Goal: Transaction & Acquisition: Book appointment/travel/reservation

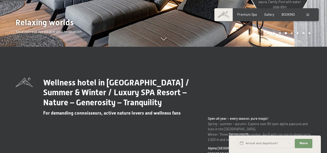
scroll to position [78, 0]
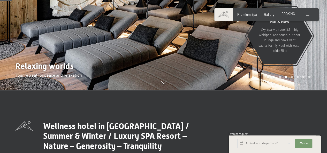
click at [286, 13] on span "BOOKING" at bounding box center [287, 14] width 13 height 4
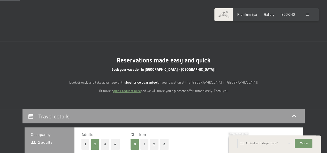
scroll to position [103, 0]
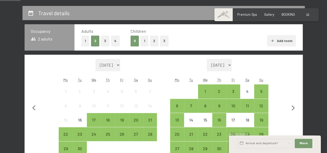
click at [153, 42] on button "2" at bounding box center [154, 41] width 9 height 11
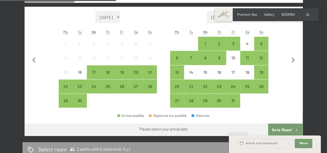
scroll to position [129, 0]
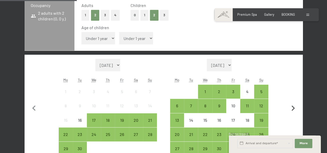
click at [291, 107] on icon "button" at bounding box center [293, 108] width 11 height 11
select select "[DATE]"
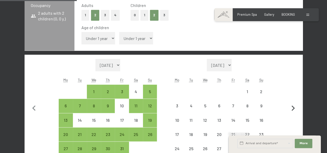
click at [291, 107] on icon "button" at bounding box center [293, 108] width 11 height 11
select select "[DATE]"
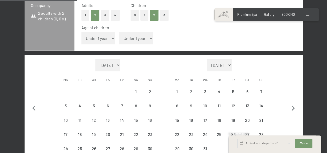
select select "[DATE]"
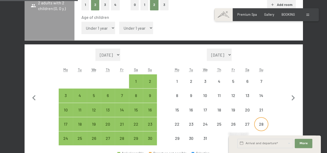
scroll to position [155, 0]
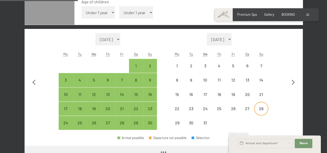
select select "[DATE]"
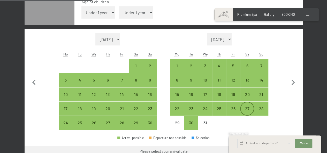
click at [251, 109] on div "27" at bounding box center [247, 113] width 13 height 13
select select "2025-11-01"
select select "2025-12-01"
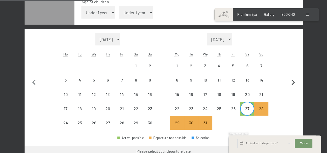
click at [293, 83] on icon "button" at bounding box center [293, 82] width 11 height 11
select select "2025-12-01"
select select "2026-01-01"
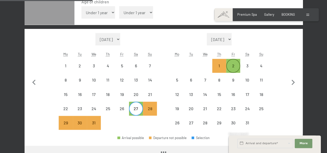
click at [233, 67] on div "2" at bounding box center [233, 70] width 13 height 13
select select "2025-12-01"
select select "2026-01-01"
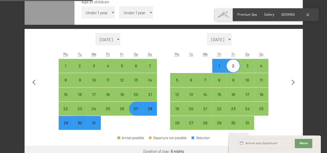
click at [152, 109] on div "28" at bounding box center [149, 113] width 13 height 13
select select "2025-12-01"
select select "2026-01-01"
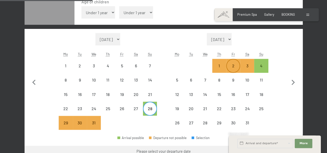
click at [237, 66] on div "2" at bounding box center [233, 70] width 13 height 13
select select "2025-12-01"
select select "2026-01-01"
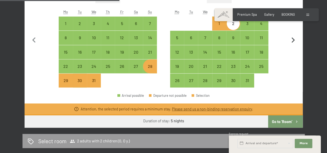
scroll to position [233, 0]
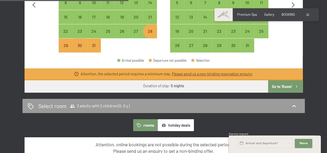
click at [291, 89] on button "Go to ‘Room’" at bounding box center [285, 86] width 34 height 12
select select "2025-12-01"
select select "2026-01-01"
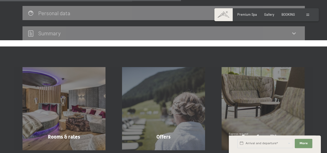
scroll to position [238, 0]
